Goal: Information Seeking & Learning: Understand process/instructions

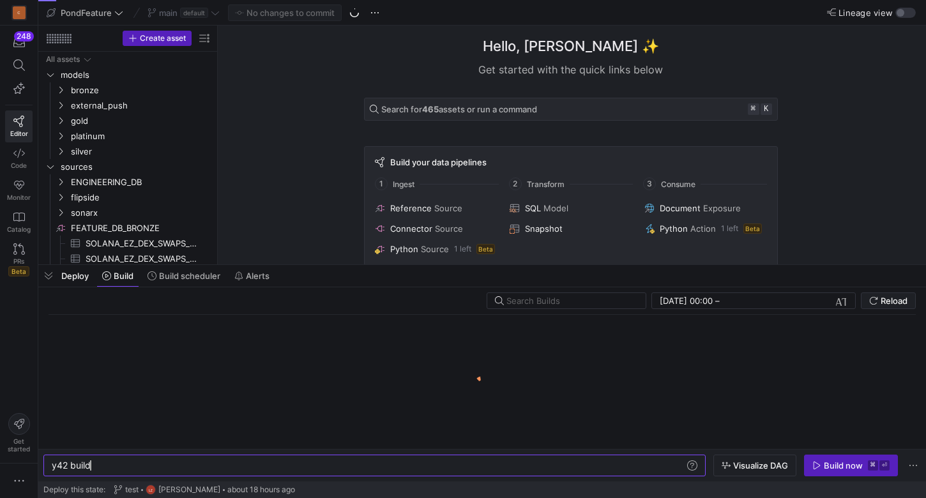
scroll to position [0, 38]
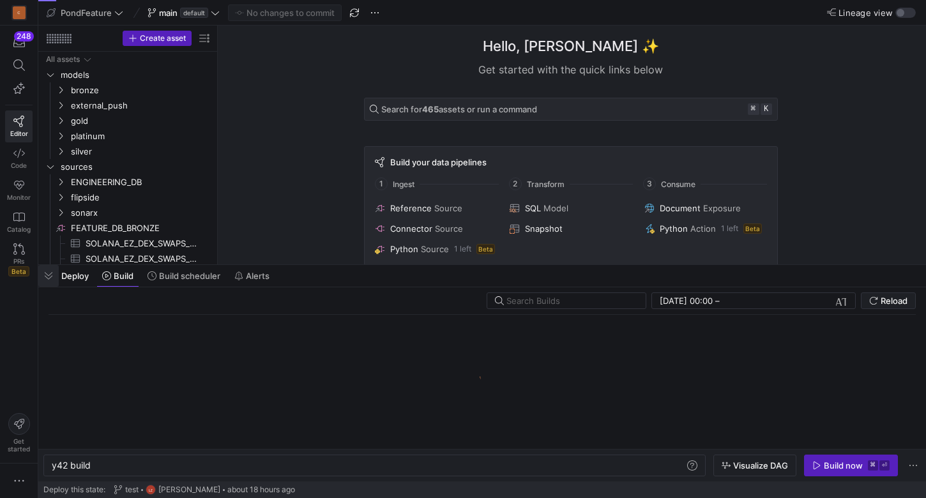
click at [46, 277] on span "button" at bounding box center [48, 276] width 20 height 22
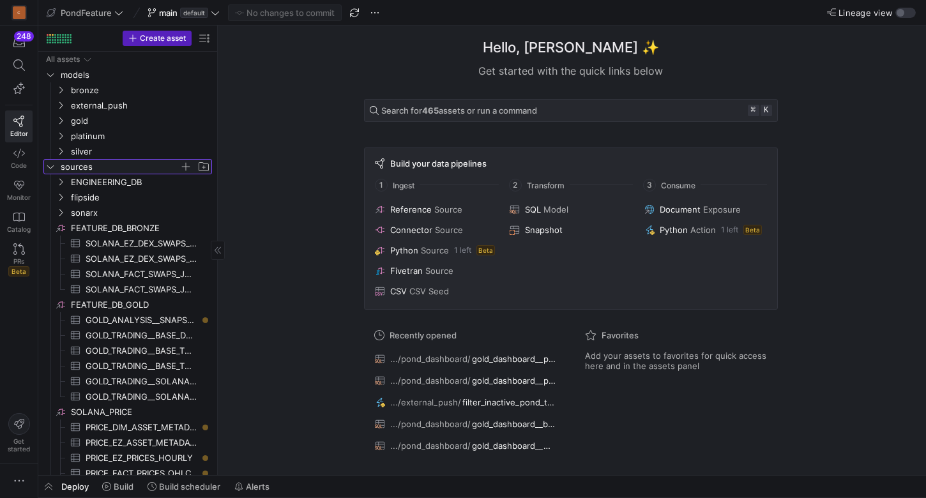
click at [52, 169] on icon "Press SPACE to select this row." at bounding box center [50, 167] width 9 height 8
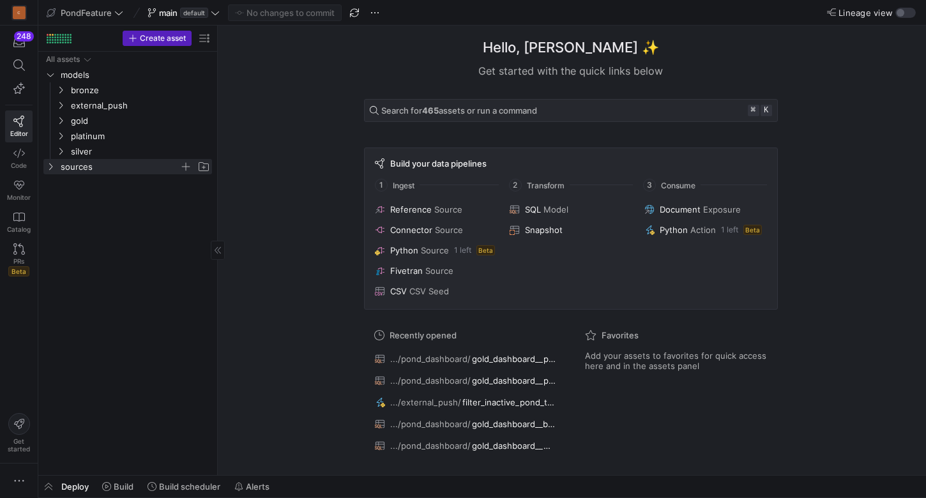
click at [277, 202] on div "Hello, [PERSON_NAME] ✨ Get started with the quick links below Search for 465 as…" at bounding box center [571, 251] width 696 height 450
click at [292, 149] on div "Hello, [PERSON_NAME] ✨ Get started with the quick links below Search for 465 as…" at bounding box center [571, 251] width 696 height 450
click at [300, 133] on div "Hello, [PERSON_NAME] ✨ Get started with the quick links below Search for 465 as…" at bounding box center [571, 251] width 696 height 450
click at [283, 238] on div "Hello, [PERSON_NAME] ✨ Get started with the quick links below Search for 465 as…" at bounding box center [571, 251] width 696 height 450
click at [52, 168] on icon "Press SPACE to select this row." at bounding box center [50, 167] width 9 height 8
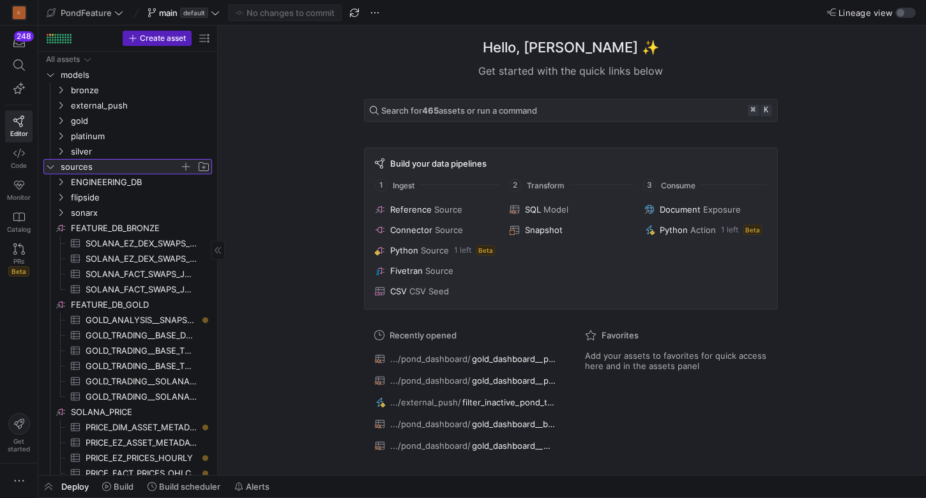
click at [52, 168] on icon at bounding box center [50, 167] width 9 height 8
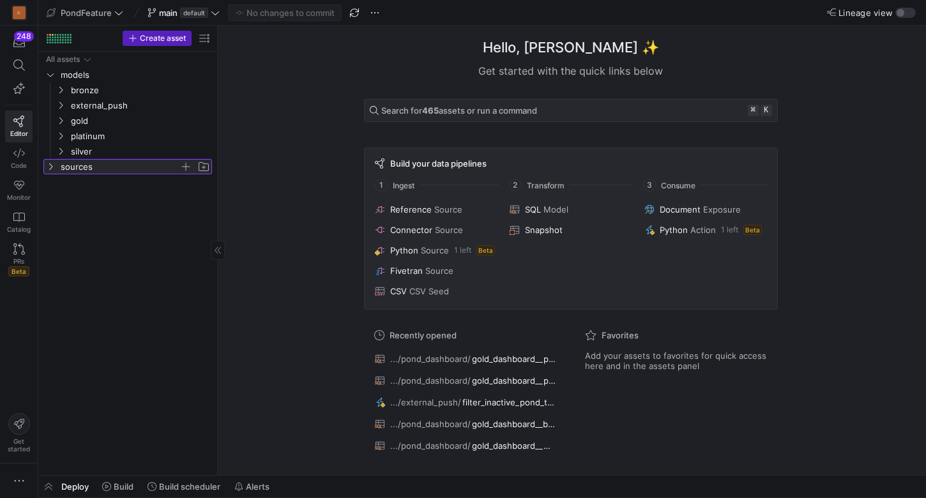
click at [52, 168] on icon at bounding box center [50, 167] width 9 height 8
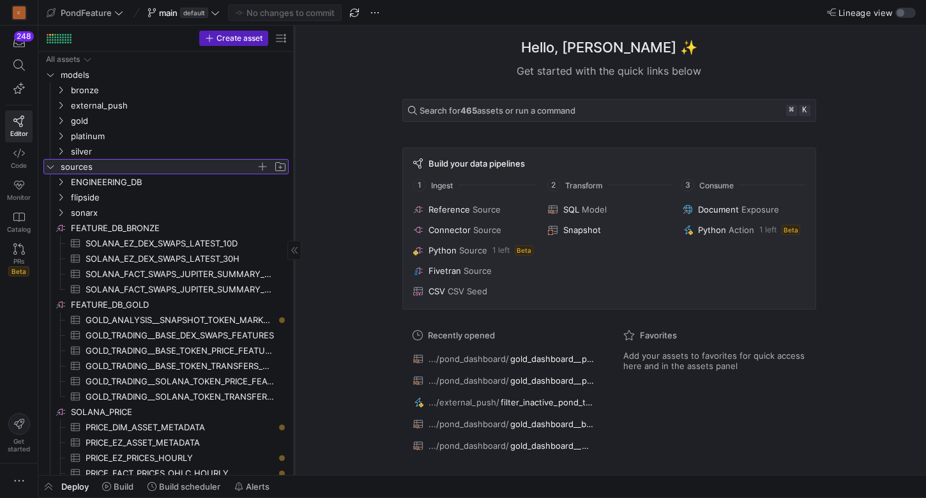
drag, startPoint x: 216, startPoint y: 289, endPoint x: 293, endPoint y: 285, distance: 76.8
click at [294, 285] on div at bounding box center [294, 251] width 1 height 450
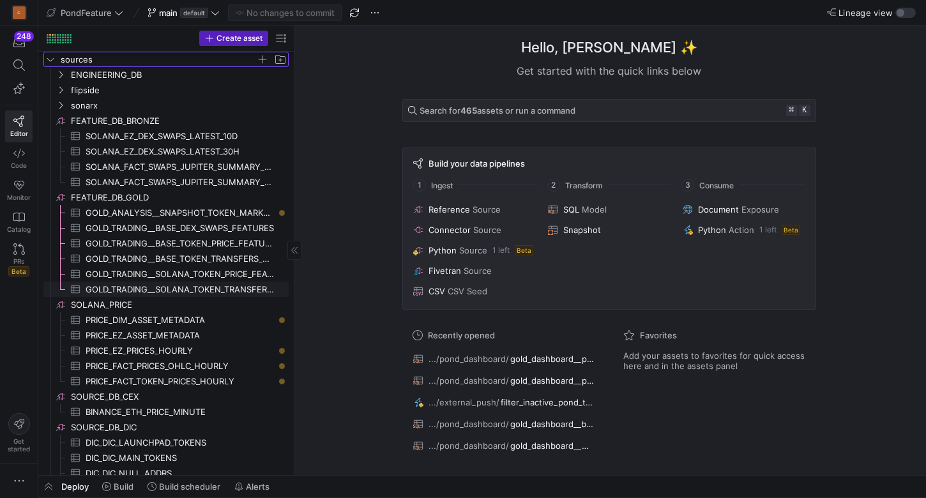
scroll to position [118, 0]
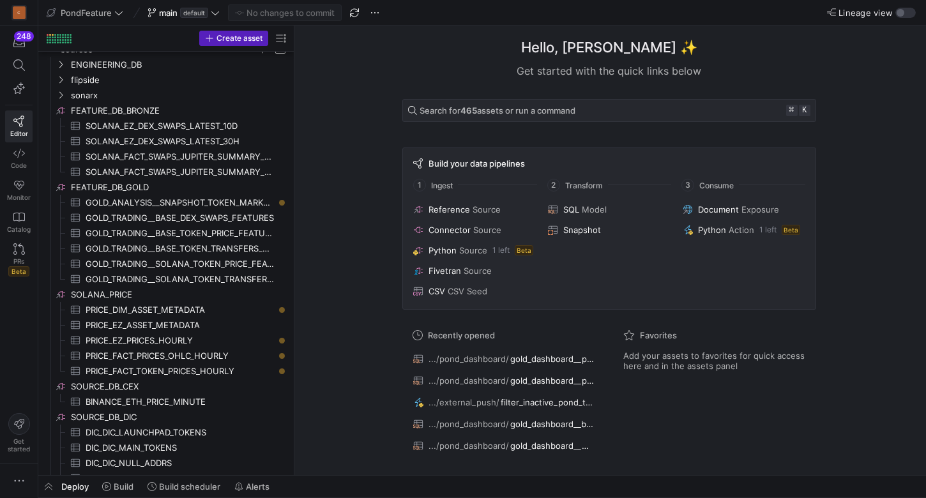
click at [330, 204] on div "Hello, [PERSON_NAME] ✨ Get started with the quick links below Search for 465 as…" at bounding box center [609, 251] width 619 height 450
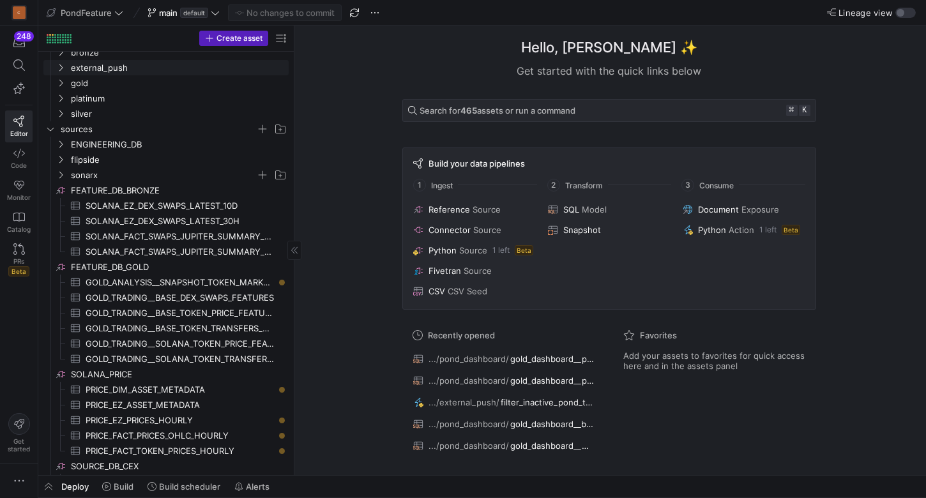
scroll to position [0, 0]
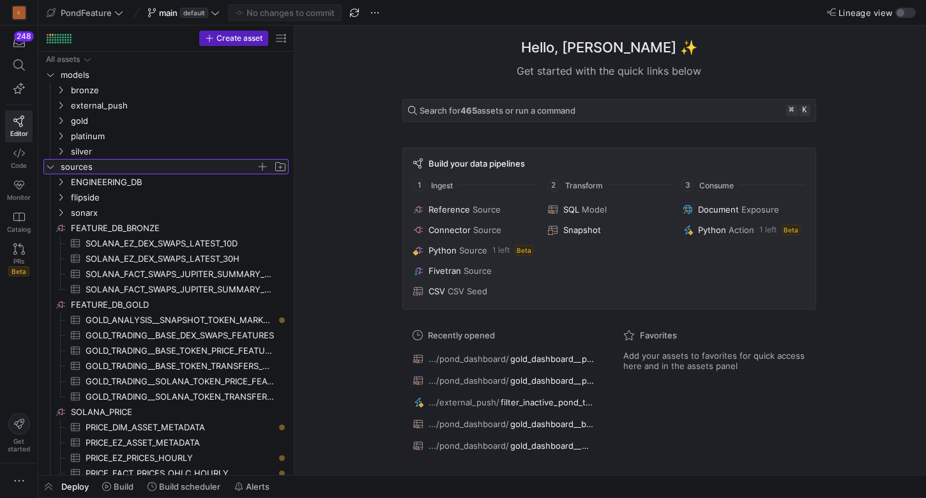
click at [51, 167] on icon "Press SPACE to select this row." at bounding box center [50, 167] width 9 height 8
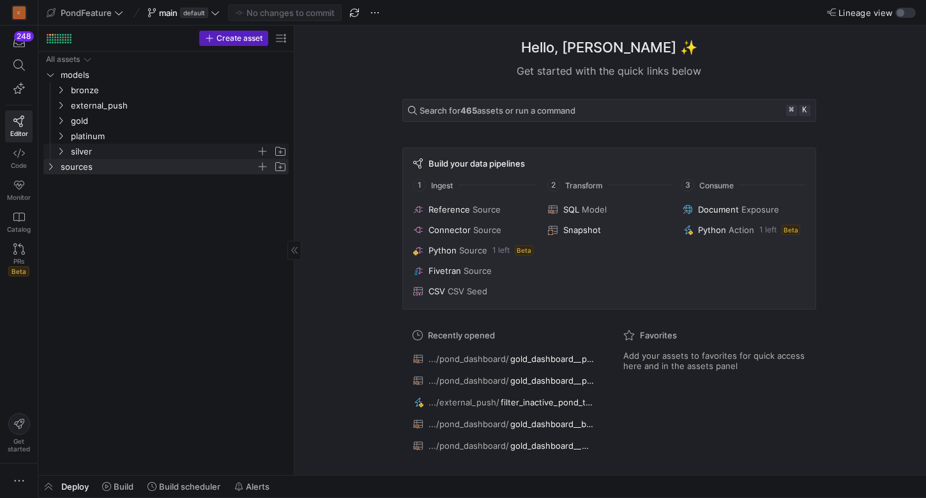
click at [62, 149] on icon "Press SPACE to select this row." at bounding box center [60, 152] width 9 height 8
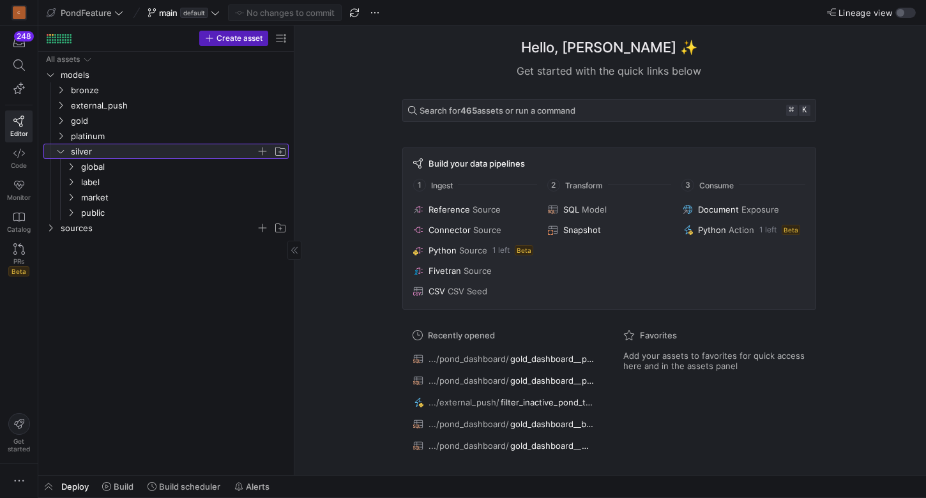
click at [62, 149] on icon at bounding box center [60, 152] width 9 height 8
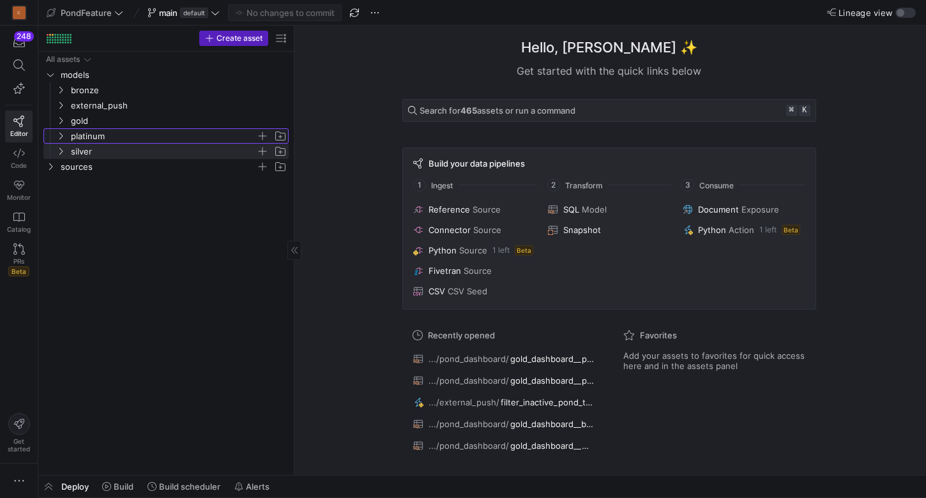
click at [63, 134] on icon "Press SPACE to select this row." at bounding box center [60, 136] width 9 height 8
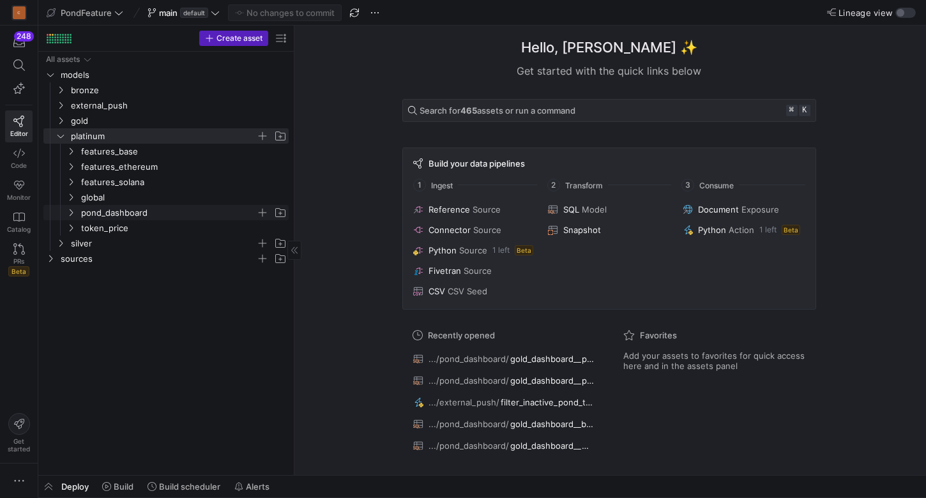
click at [73, 209] on icon "Press SPACE to select this row." at bounding box center [70, 213] width 9 height 8
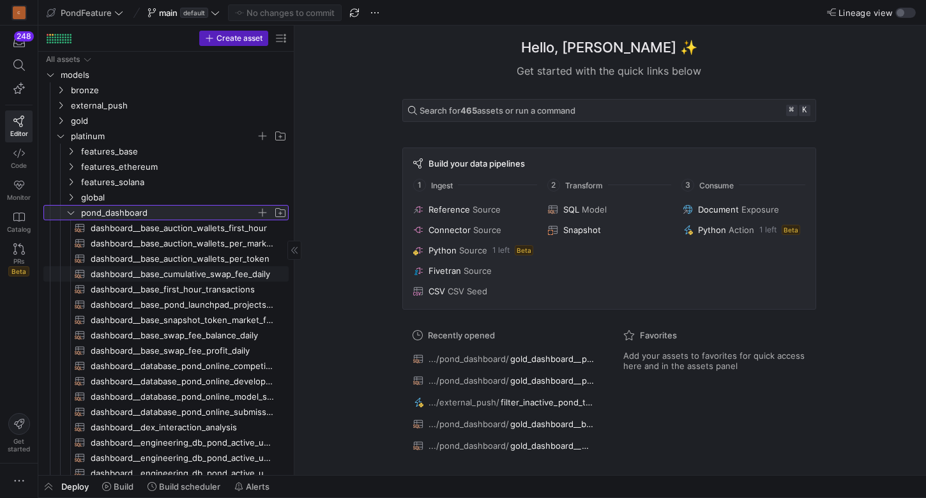
scroll to position [89, 0]
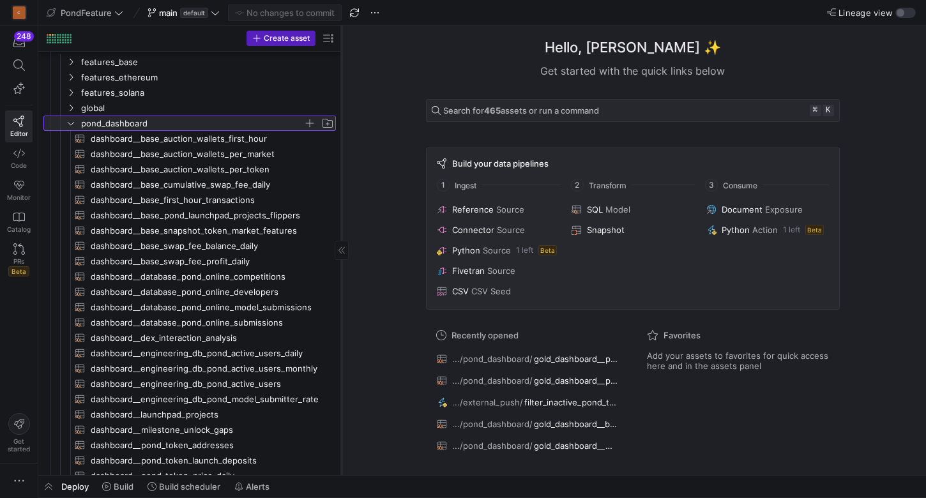
drag, startPoint x: 293, startPoint y: 201, endPoint x: 340, endPoint y: 196, distance: 46.9
click at [341, 196] on div at bounding box center [341, 251] width 1 height 450
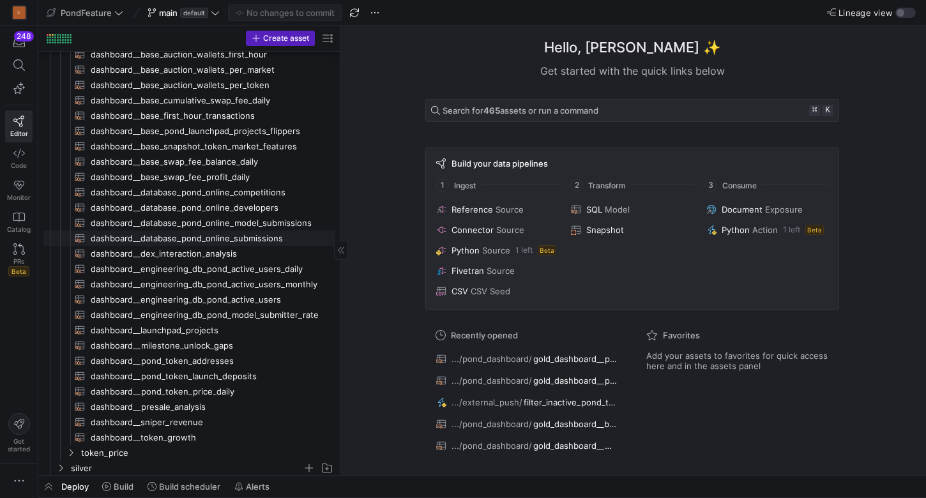
scroll to position [190, 0]
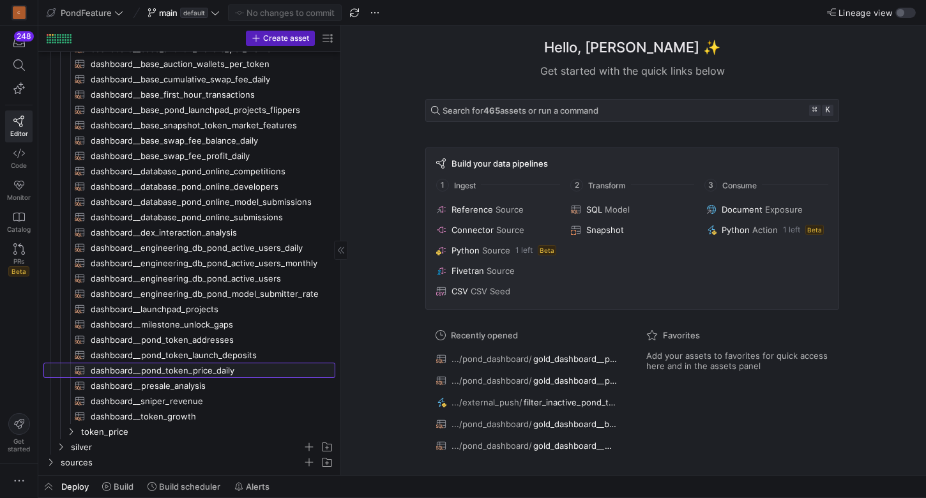
click at [204, 370] on span "dashboard__pond_token_price_daily​​​​​​​​​​" at bounding box center [206, 370] width 230 height 15
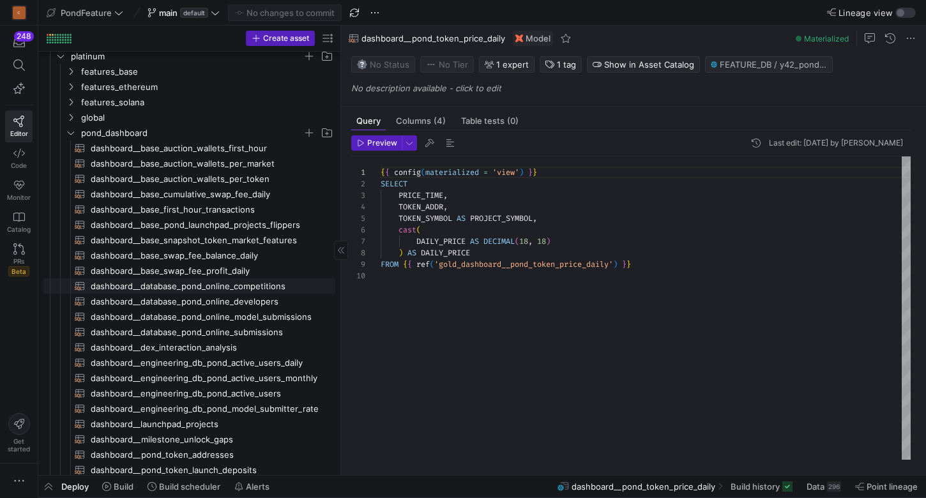
scroll to position [73, 0]
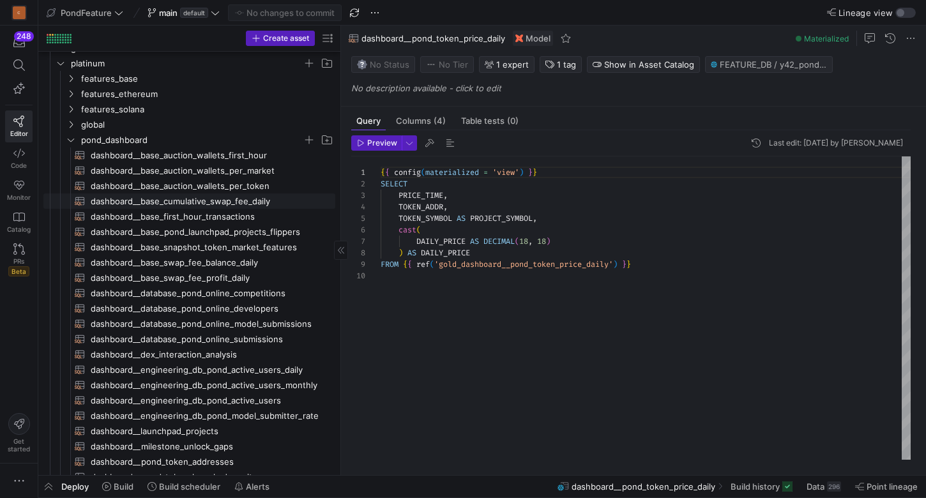
click at [220, 199] on span "dashboard__base_cumulative_swap_fee_daily​​​​​​​​​​" at bounding box center [206, 201] width 230 height 15
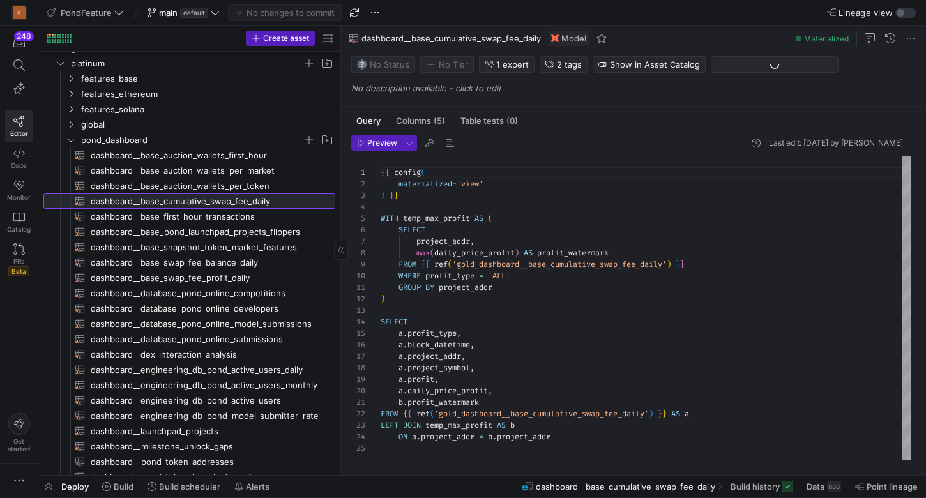
scroll to position [115, 0]
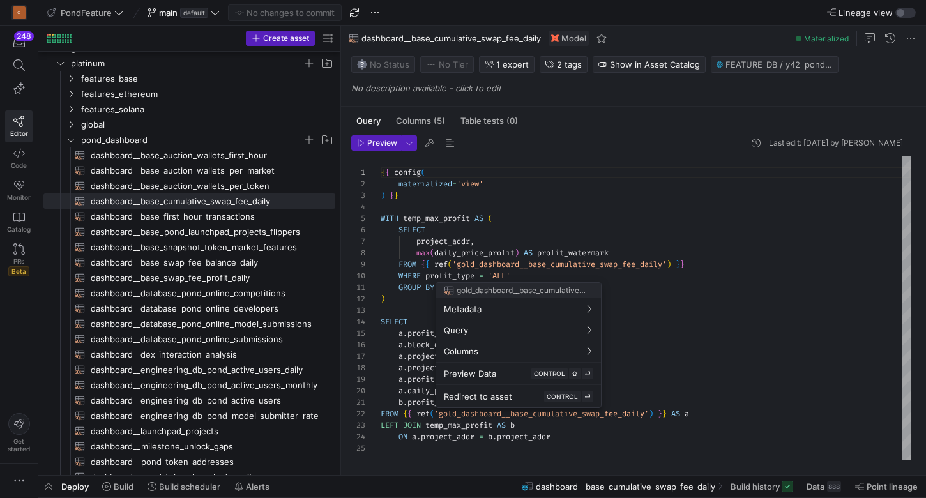
click at [668, 347] on div at bounding box center [463, 249] width 926 height 498
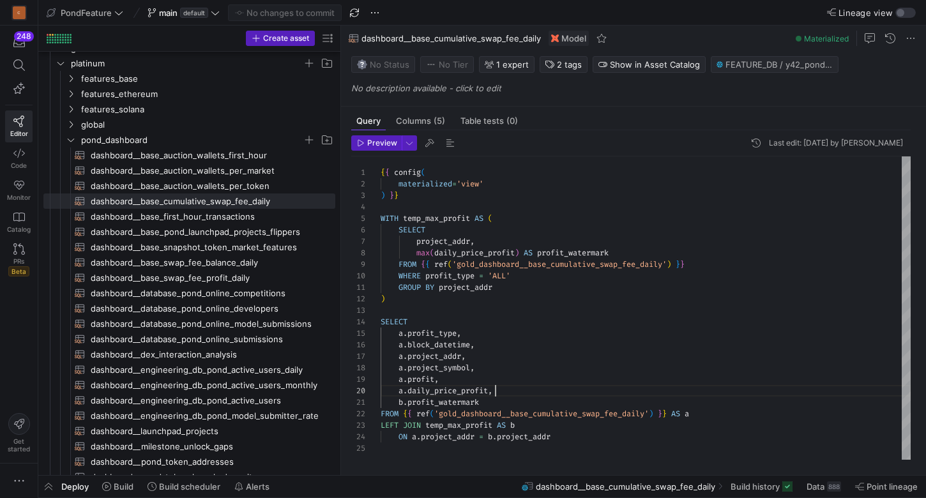
click at [586, 386] on div "{ { config ( materialized = 'view' ) } } WITH temp_max_profit AS ( SELECT proje…" at bounding box center [646, 307] width 530 height 303
click at [455, 391] on div "{ { config ( materialized = 'view' ) } } WITH temp_max_profit AS ( SELECT proje…" at bounding box center [646, 307] width 530 height 303
click at [527, 390] on div "{ { config ( materialized = 'view' ) } } WITH temp_max_profit AS ( SELECT proje…" at bounding box center [646, 307] width 530 height 303
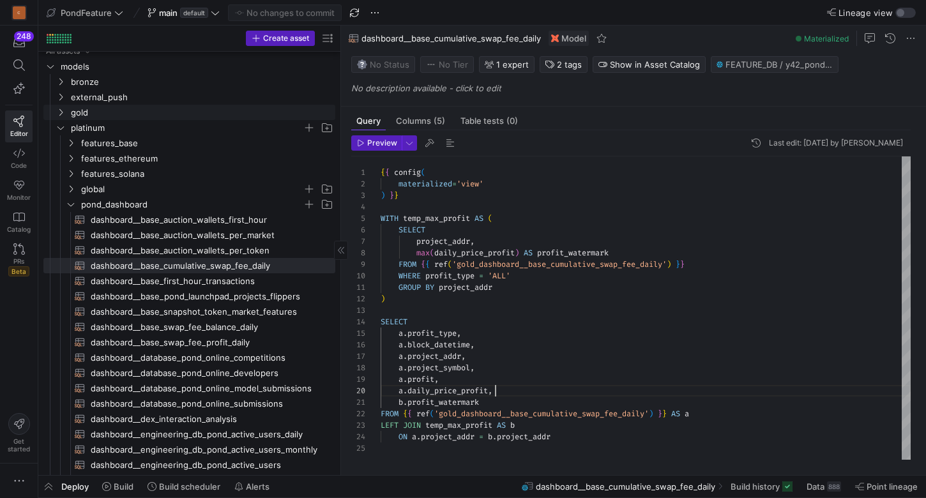
scroll to position [4, 0]
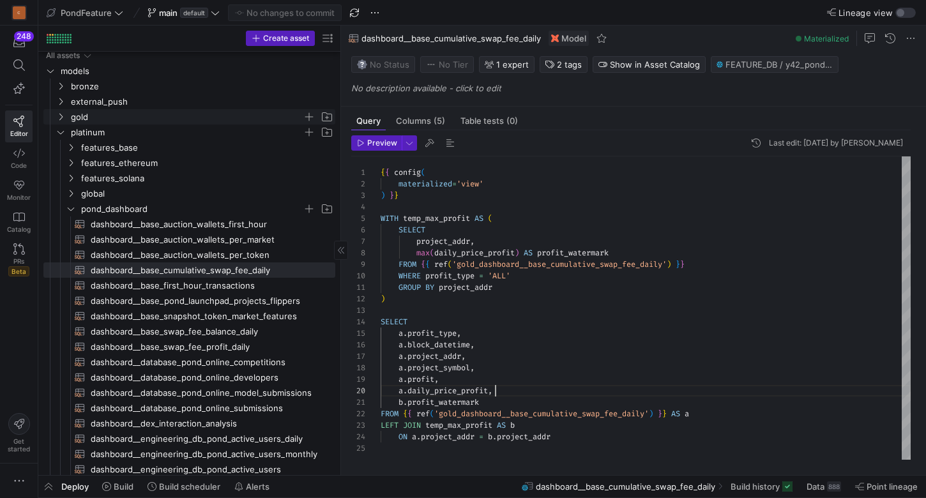
click at [63, 116] on icon "Press SPACE to select this row." at bounding box center [60, 117] width 9 height 8
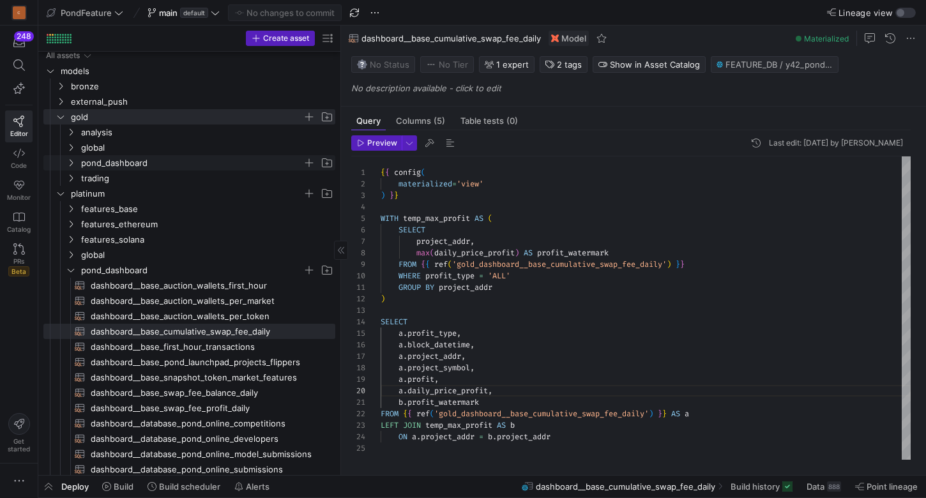
click at [85, 164] on span "pond_dashboard" at bounding box center [192, 163] width 222 height 15
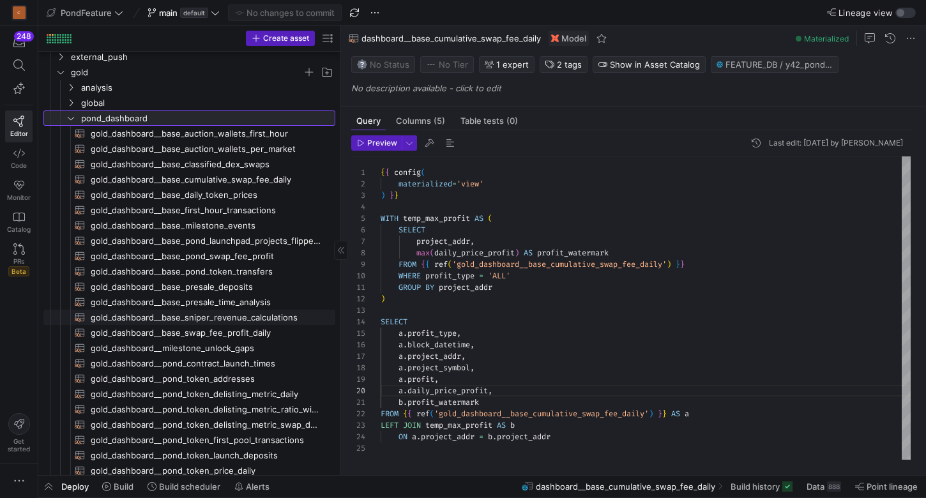
scroll to position [70, 0]
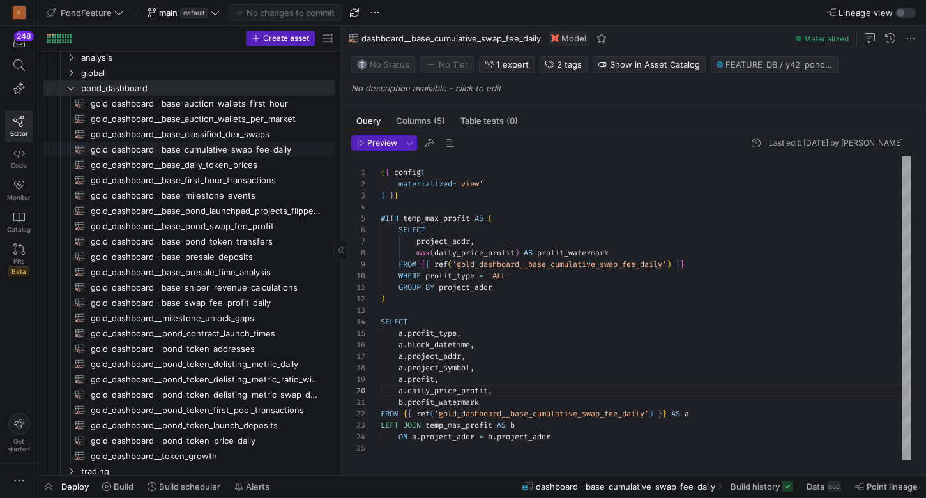
click at [234, 149] on span "gold_dashboard__base_cumulative_swap_fee_daily​​​​​​​​​​" at bounding box center [206, 149] width 230 height 15
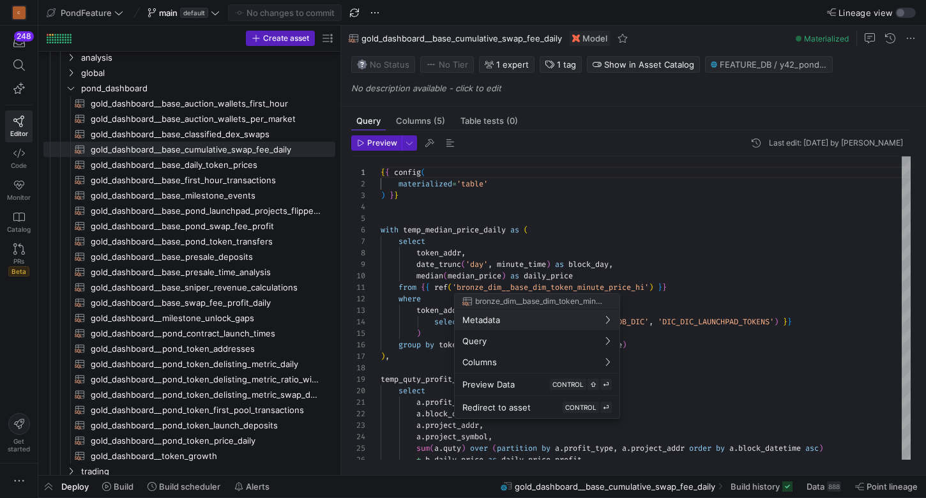
click at [530, 209] on div at bounding box center [463, 249] width 926 height 498
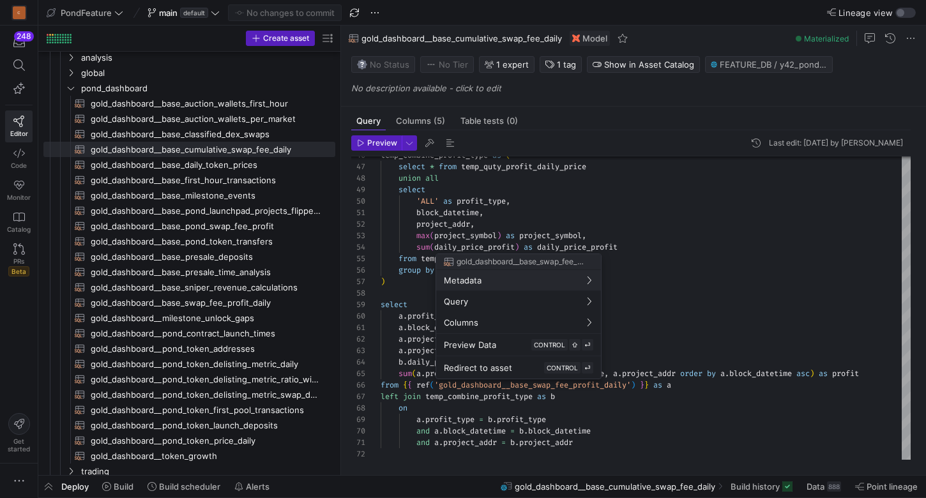
click at [406, 359] on div at bounding box center [463, 249] width 926 height 498
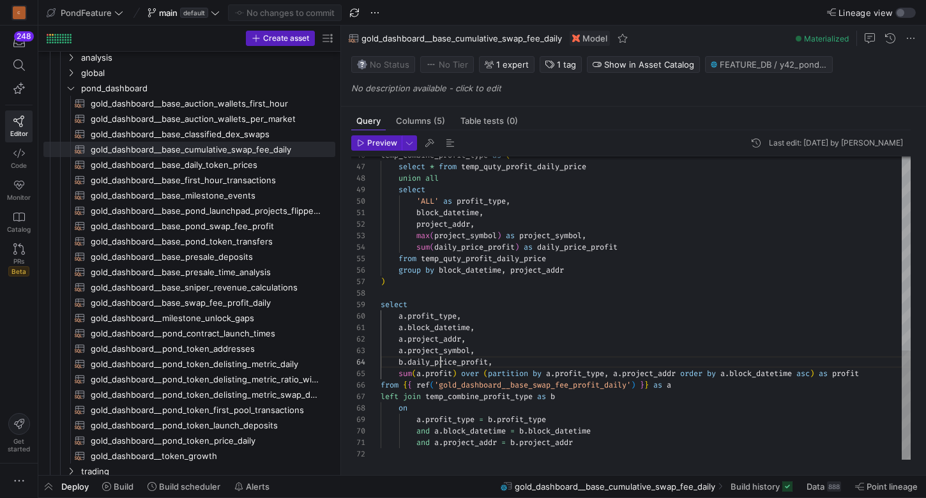
click at [441, 362] on div "temp_combine_profit_type as ( select * from temp_quty_profit_daily_price union …" at bounding box center [646, 41] width 530 height 838
click at [527, 363] on div "temp_combine_profit_type as ( select * from temp_quty_profit_daily_price union …" at bounding box center [646, 41] width 530 height 838
click at [432, 359] on div "temp_combine_profit_type as ( select * from temp_quty_profit_daily_price union …" at bounding box center [646, 41] width 530 height 838
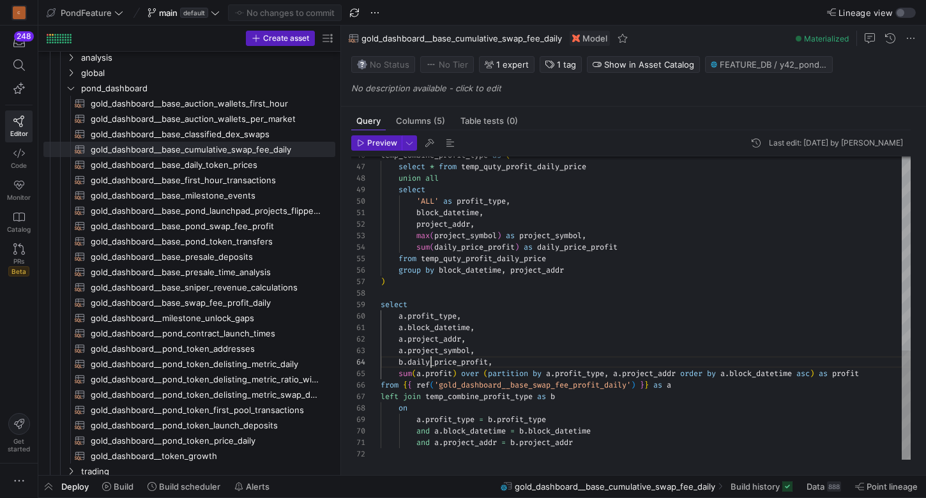
click at [432, 359] on div "temp_combine_profit_type as ( select * from temp_quty_profit_daily_price union …" at bounding box center [646, 41] width 530 height 838
click at [435, 361] on div "temp_combine_profit_type as ( select * from temp_quty_profit_daily_price union …" at bounding box center [646, 41] width 530 height 838
click at [506, 350] on div "temp_combine_profit_type as ( select * from temp_quty_profit_daily_price union …" at bounding box center [646, 41] width 530 height 838
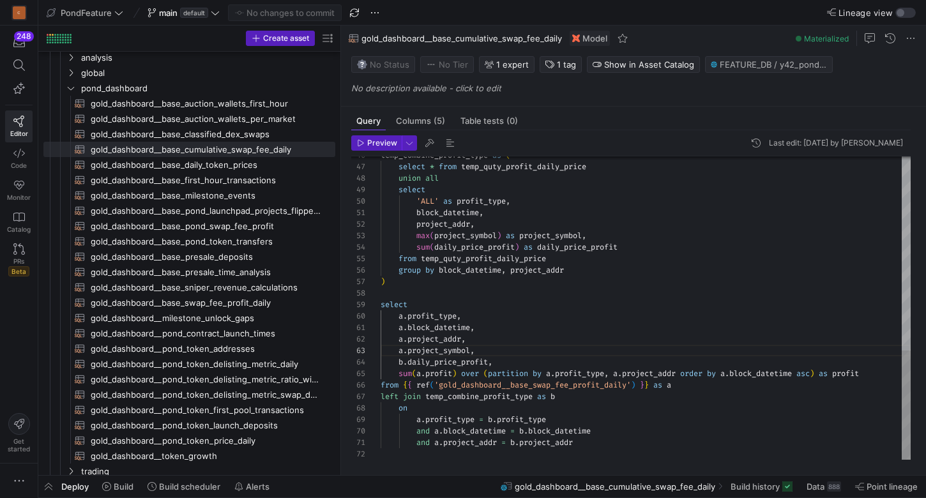
click at [439, 372] on div "temp_combine_profit_type as ( select * from temp_quty_profit_daily_price union …" at bounding box center [646, 41] width 530 height 838
click at [504, 339] on div "temp_combine_profit_type as ( select * from temp_quty_profit_daily_price union …" at bounding box center [646, 41] width 530 height 838
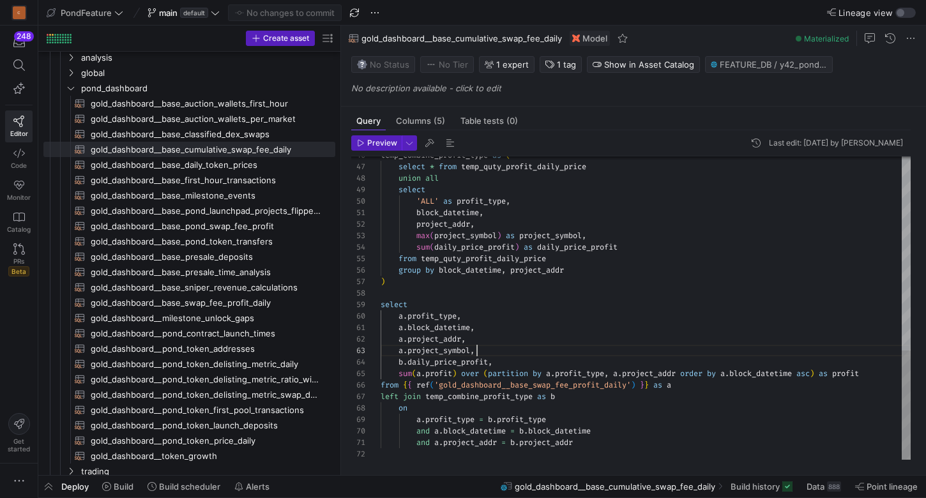
click at [503, 353] on div "temp_combine_profit_type as ( select * from temp_quty_profit_daily_price union …" at bounding box center [646, 41] width 530 height 838
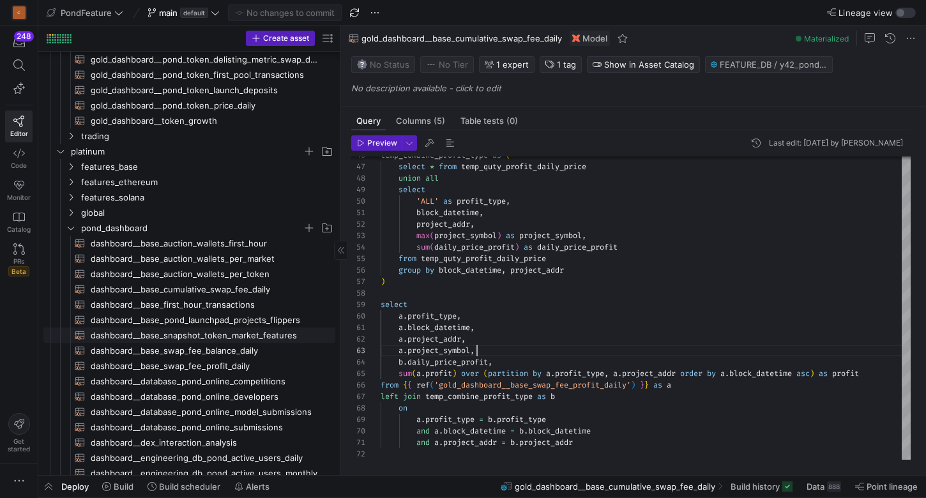
scroll to position [420, 0]
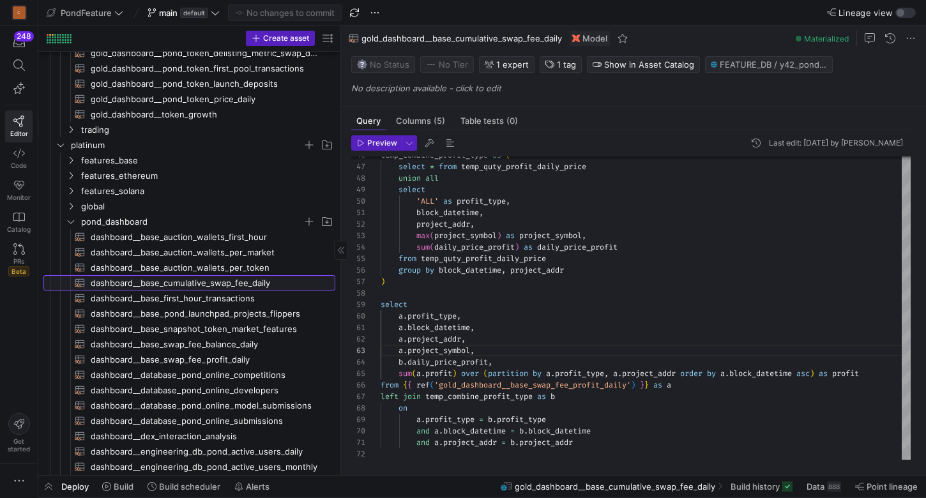
click at [202, 283] on span "dashboard__base_cumulative_swap_fee_daily​​​​​​​​​​" at bounding box center [206, 283] width 230 height 15
type textarea "{{ config( materialized='view' ) }} WITH temp_max_profit AS ( SELECT project_ad…"
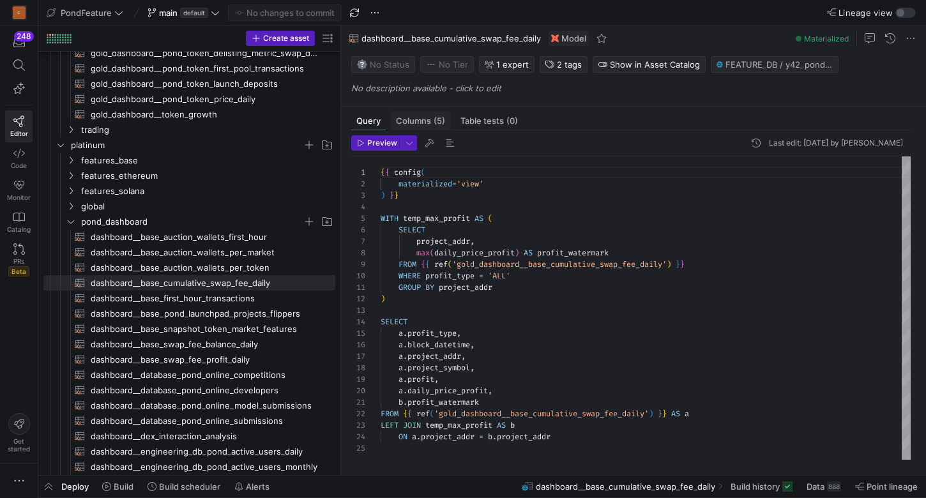
click at [439, 121] on span "(5)" at bounding box center [439, 121] width 11 height 8
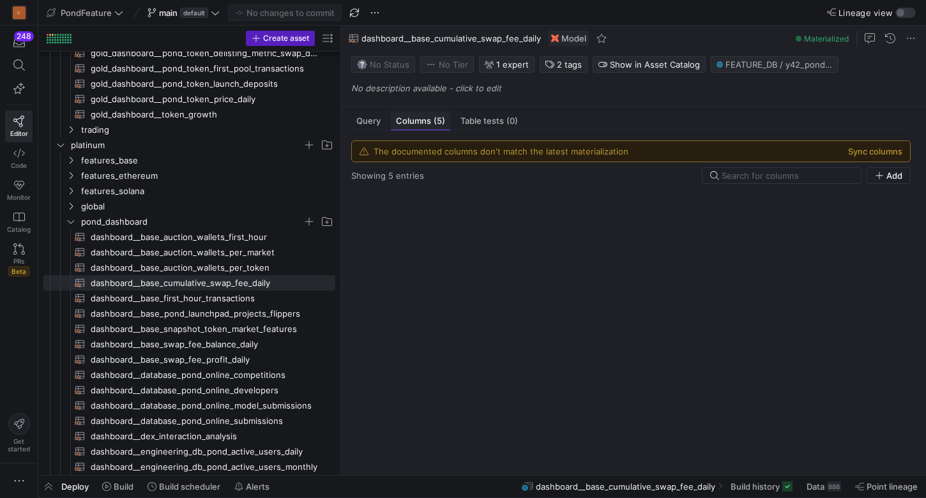
scroll to position [619, 0]
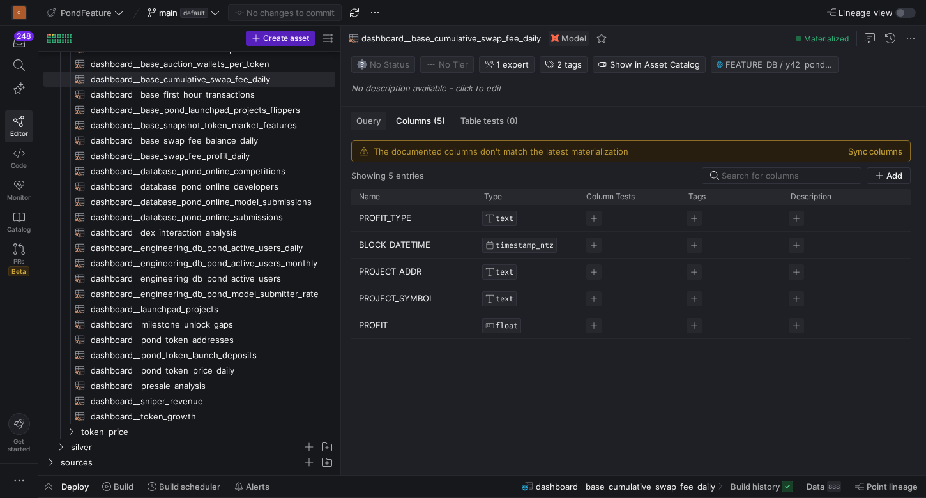
click at [369, 119] on span "Query" at bounding box center [368, 121] width 24 height 8
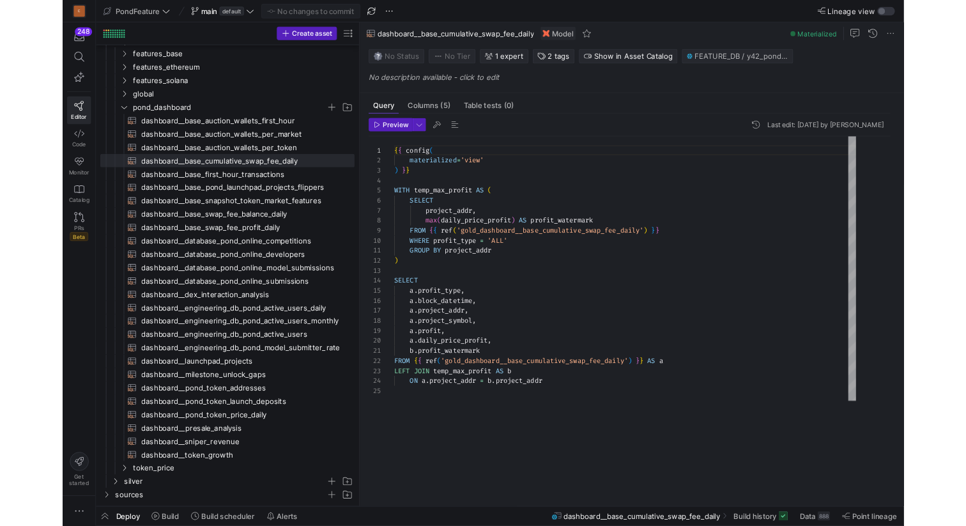
scroll to position [514, 0]
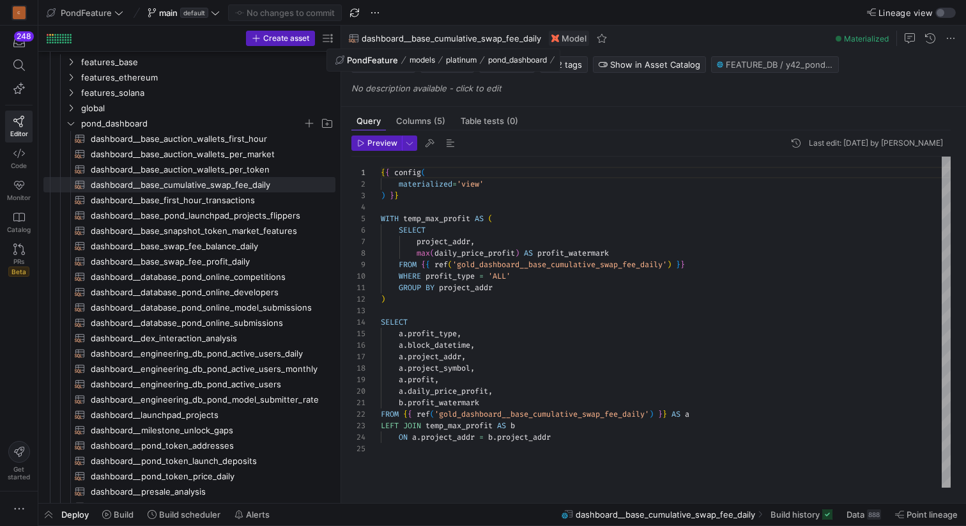
drag, startPoint x: 541, startPoint y: 39, endPoint x: 362, endPoint y: 35, distance: 178.9
click at [362, 35] on div "dashboard__base_cumulative_swap_fee_daily Model" at bounding box center [479, 39] width 276 height 26
copy span "dashboard__base_cumulative_swap_fee_daily"
